Goal: Transaction & Acquisition: Purchase product/service

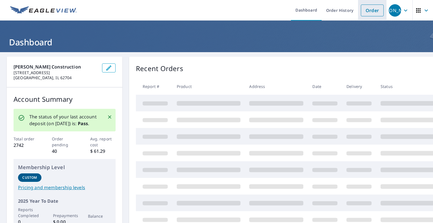
click at [370, 8] on link "Order" at bounding box center [372, 11] width 23 height 12
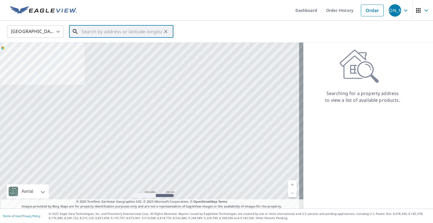
click at [136, 32] on input "text" at bounding box center [121, 32] width 80 height 16
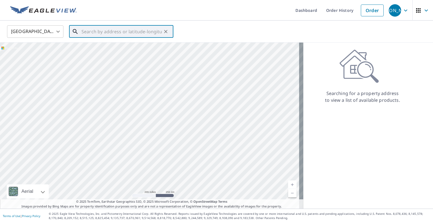
paste input "[STREET_ADDRESS]"
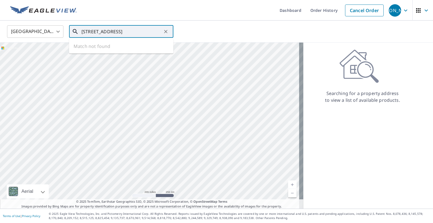
scroll to position [0, 1]
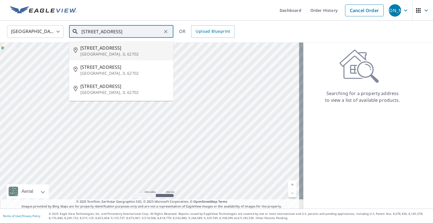
click at [133, 48] on span "[STREET_ADDRESS]" at bounding box center [124, 48] width 89 height 7
type input "[STREET_ADDRESS]"
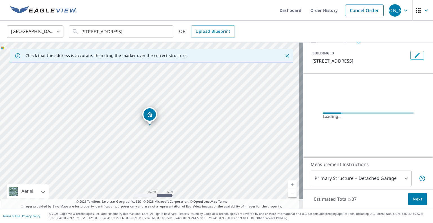
scroll to position [24, 0]
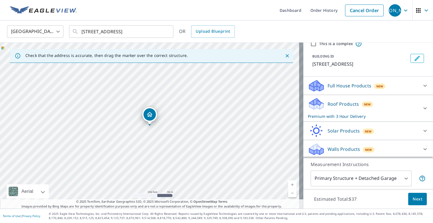
click at [348, 108] on div "Roof Products New Premium with 3 Hour Delivery" at bounding box center [363, 108] width 111 height 22
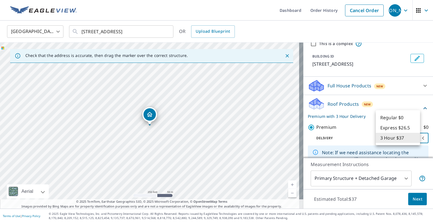
click at [389, 137] on body "JA [PERSON_NAME] Dashboard Order History Cancel Order JA [GEOGRAPHIC_DATA] [GEO…" at bounding box center [216, 111] width 433 height 223
click at [385, 118] on li "Regular $0" at bounding box center [398, 118] width 44 height 10
type input "8"
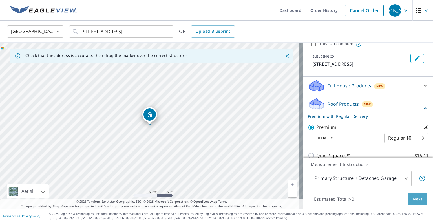
click at [418, 201] on button "Next" at bounding box center [417, 199] width 19 height 13
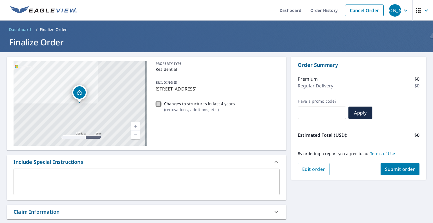
click at [158, 105] on input "Changes to structures in last 4 years ( renovations, additions, etc. )" at bounding box center [158, 104] width 7 height 7
checkbox input "true"
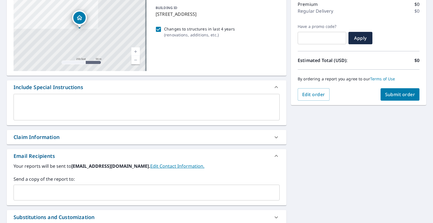
scroll to position [85, 0]
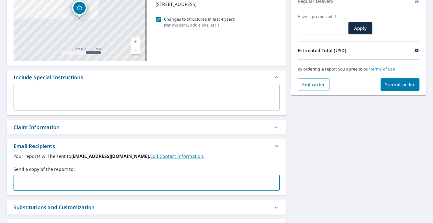
click at [146, 183] on input "text" at bounding box center [142, 182] width 253 height 11
type input "[PERSON_NAME][EMAIL_ADDRESS][DOMAIN_NAME]"
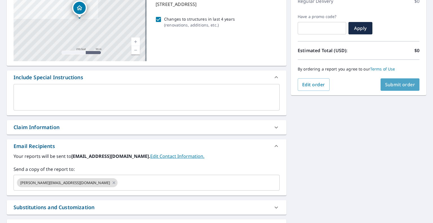
click at [398, 85] on span "Submit order" at bounding box center [400, 84] width 30 height 6
